Goal: Navigation & Orientation: Find specific page/section

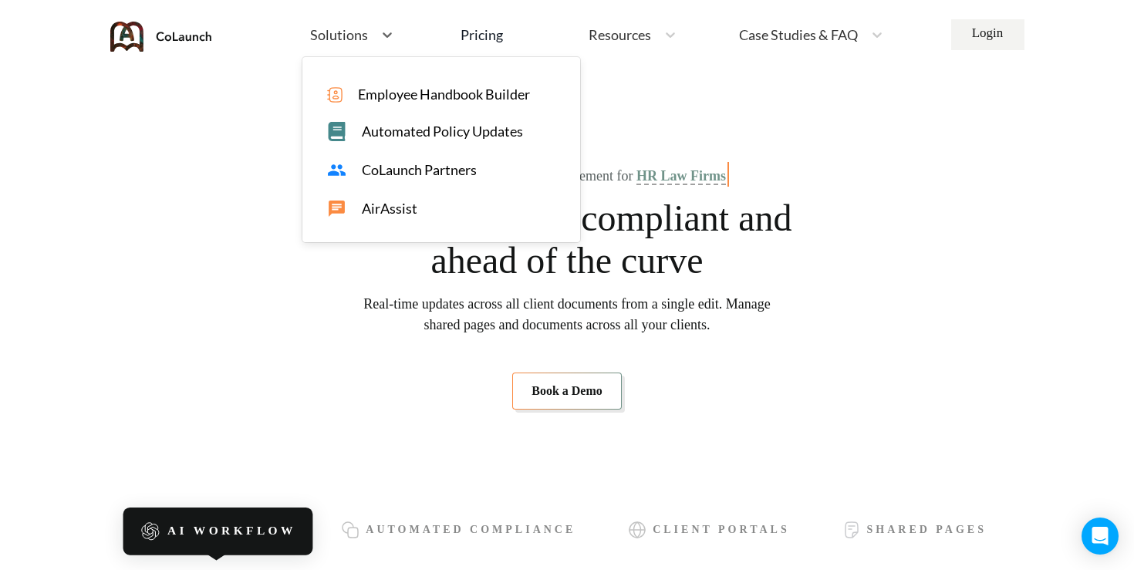
click at [362, 42] on div "Solutions" at bounding box center [337, 34] width 71 height 19
click at [377, 137] on span "Automated Policy Updates" at bounding box center [442, 131] width 161 height 16
